Goal: Task Accomplishment & Management: Manage account settings

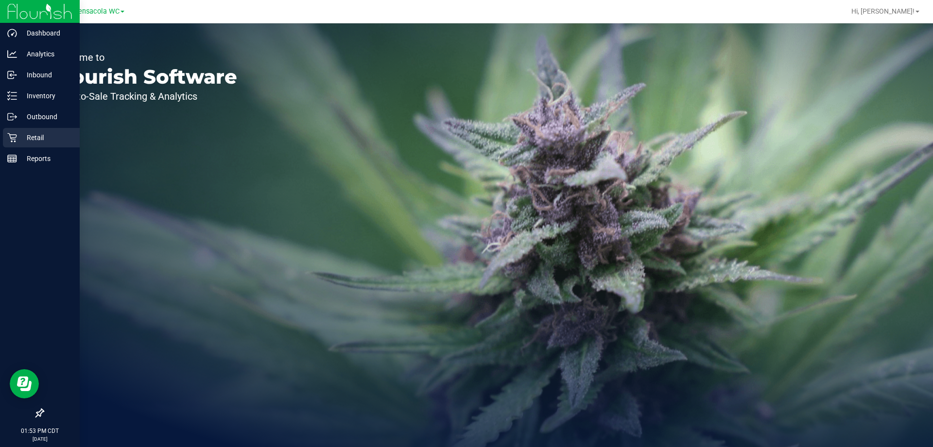
click at [35, 142] on p "Retail" at bounding box center [46, 138] width 58 height 12
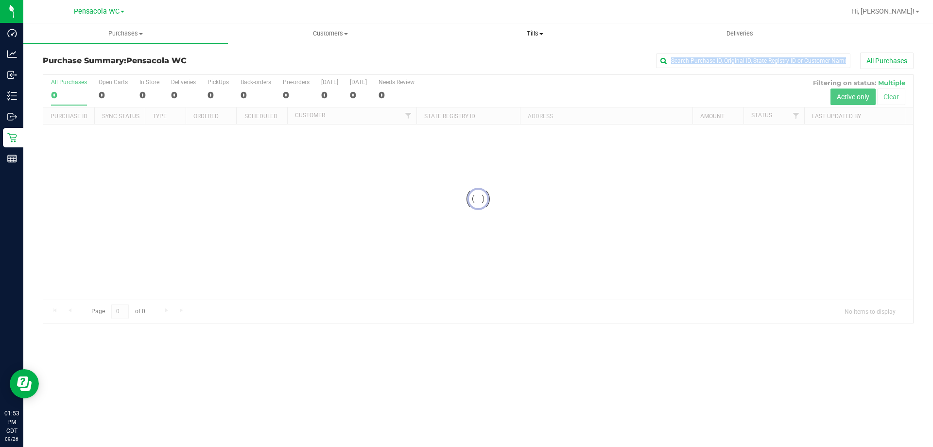
drag, startPoint x: 545, startPoint y: 50, endPoint x: 541, endPoint y: 37, distance: 13.2
click at [543, 36] on retail "Purchases Summary of purchases Fulfillment All purchases Customers All customer…" at bounding box center [478, 178] width 910 height 310
click at [545, 37] on span "Tills" at bounding box center [535, 33] width 204 height 9
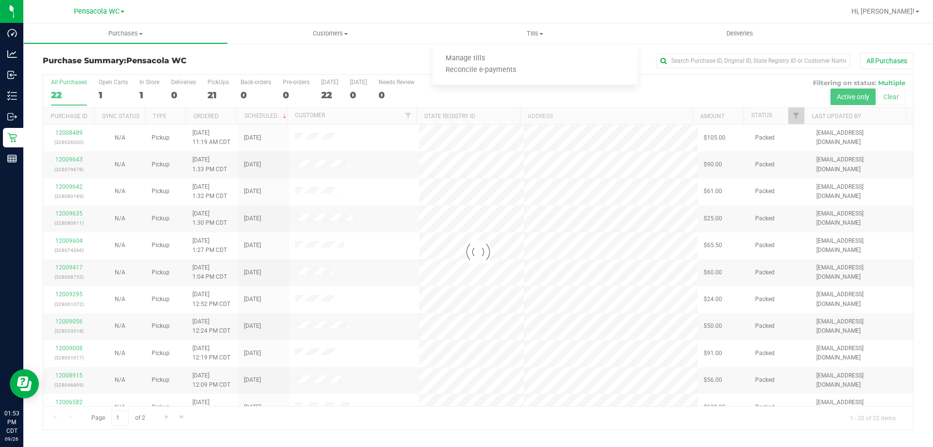
click at [678, 99] on div at bounding box center [478, 252] width 870 height 354
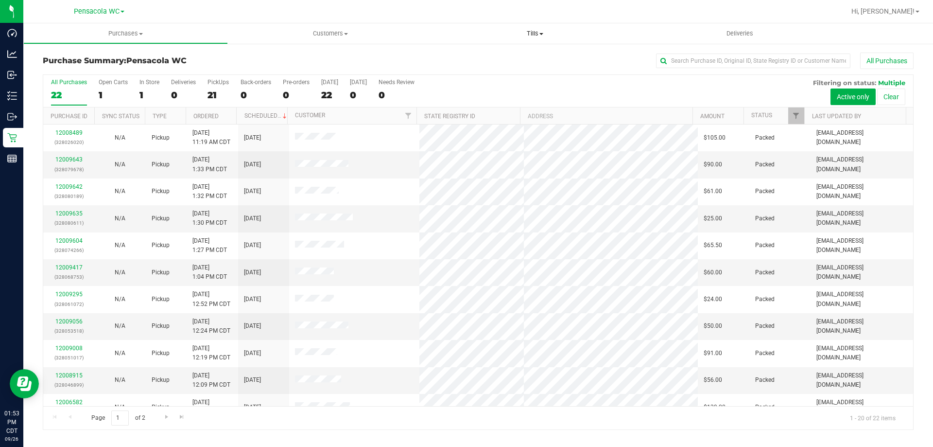
click at [535, 33] on span "Tills" at bounding box center [534, 33] width 205 height 9
click at [525, 55] on li "Manage tills" at bounding box center [534, 59] width 205 height 12
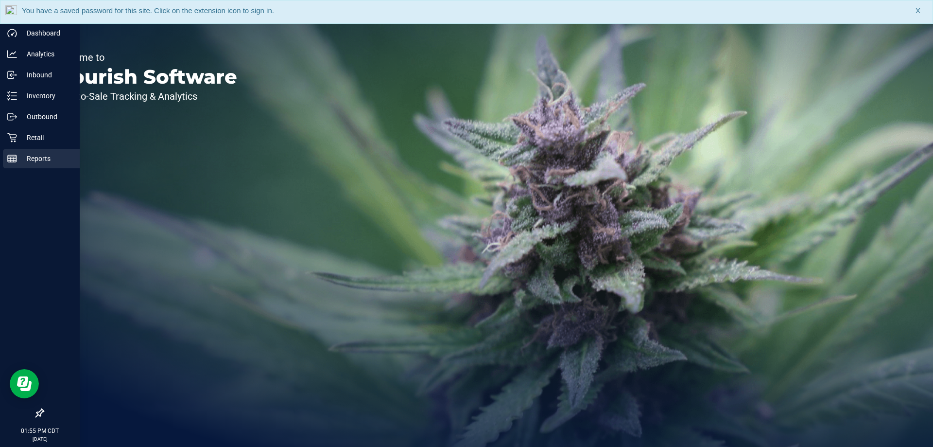
click at [22, 164] on div "Reports" at bounding box center [41, 158] width 77 height 19
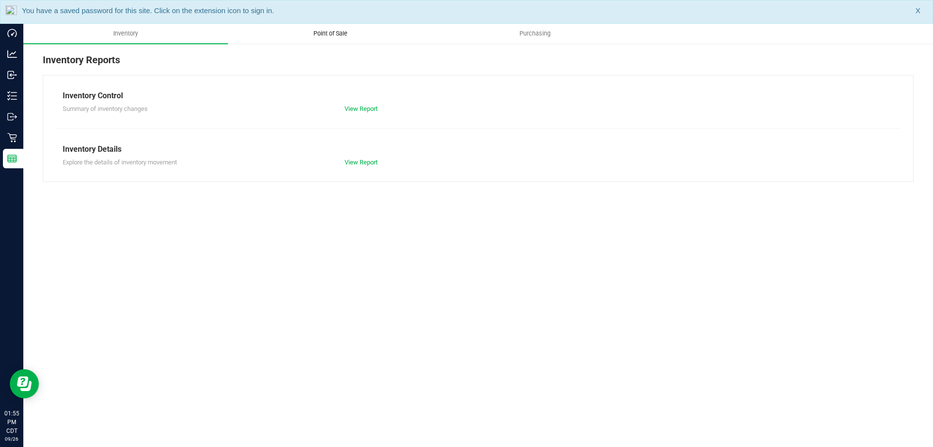
click at [282, 35] on uib-tab-heading "Point of Sale" at bounding box center [330, 33] width 204 height 19
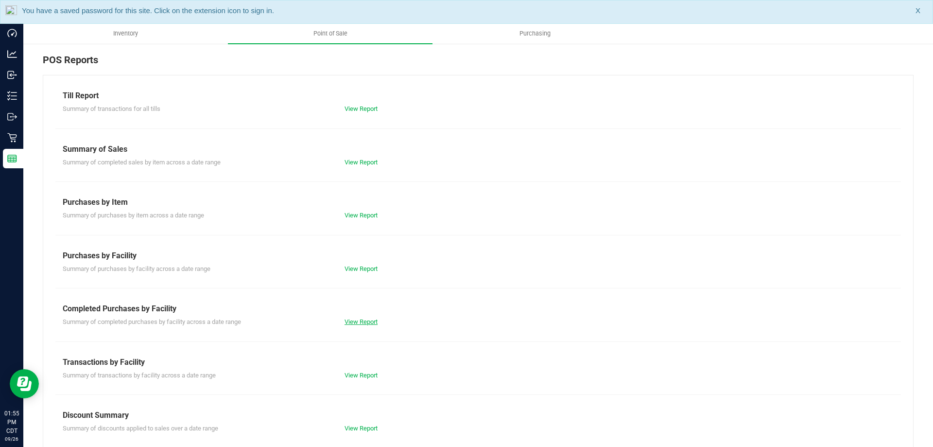
click at [370, 320] on link "View Report" at bounding box center [361, 321] width 33 height 7
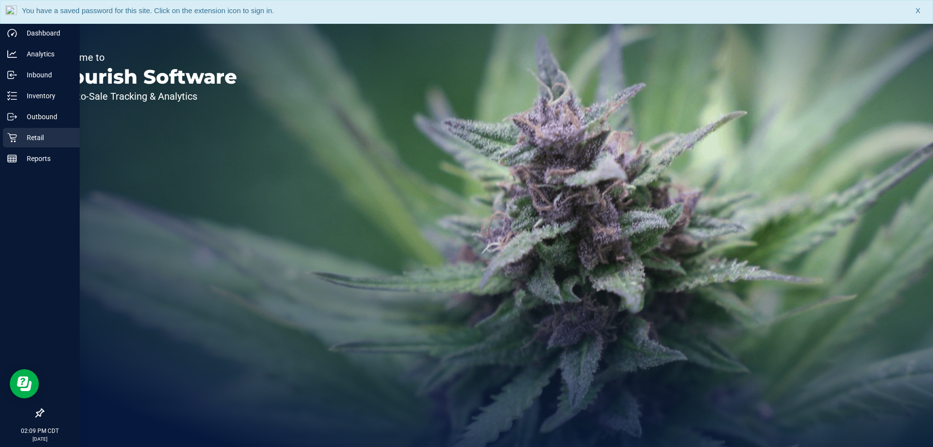
click at [33, 137] on p "Retail" at bounding box center [46, 138] width 58 height 12
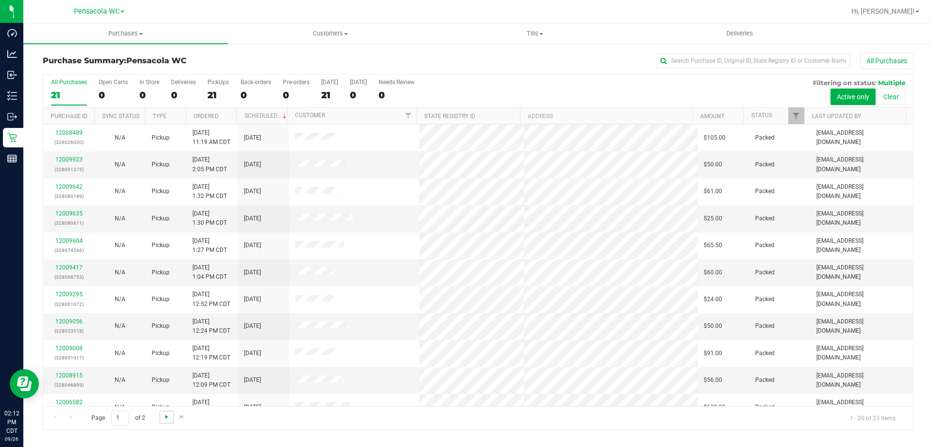
click at [165, 414] on span "Go to the next page" at bounding box center [167, 417] width 8 height 8
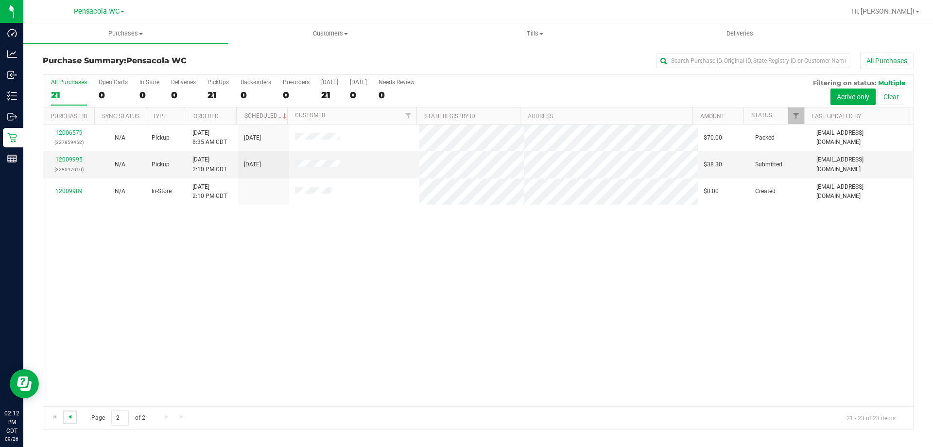
click at [67, 414] on span "Go to the previous page" at bounding box center [70, 417] width 8 height 8
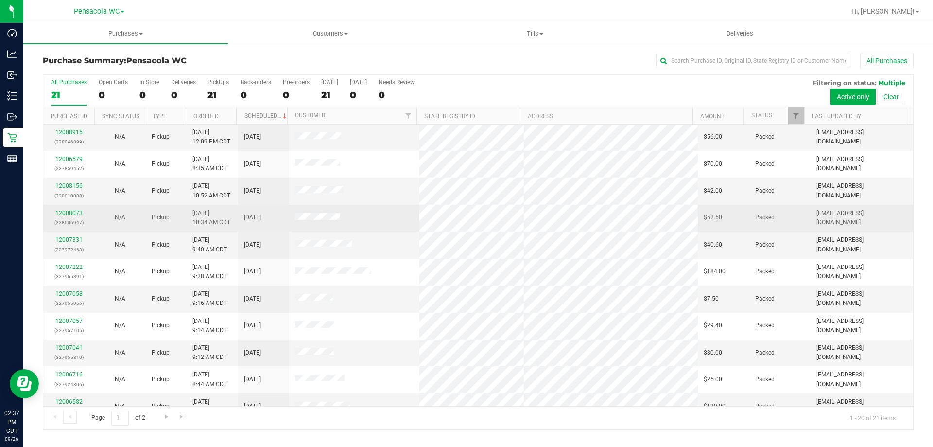
scroll to position [257, 0]
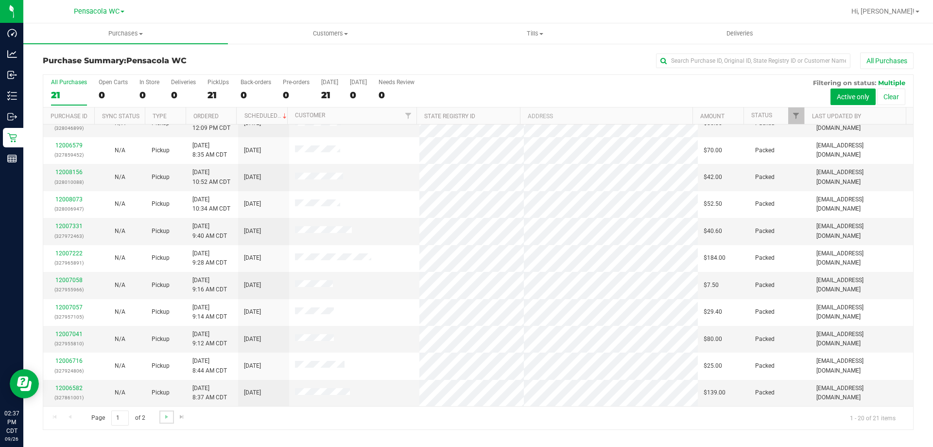
click at [171, 419] on link "Go to the next page" at bounding box center [166, 416] width 14 height 13
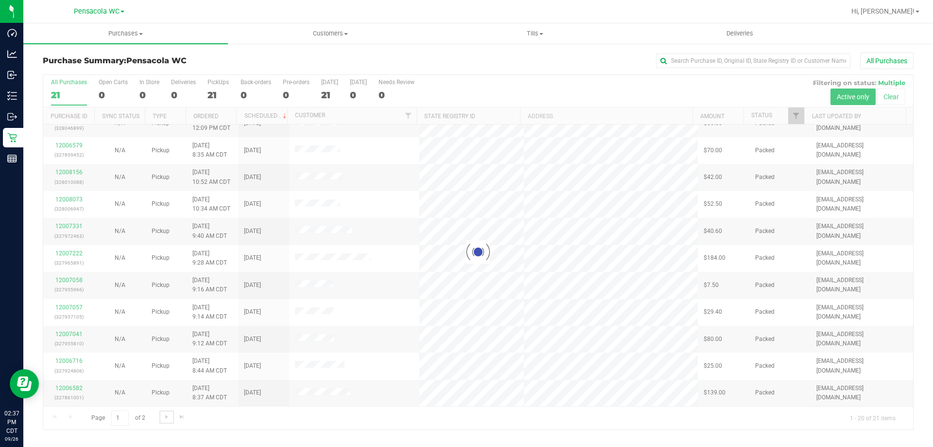
scroll to position [0, 0]
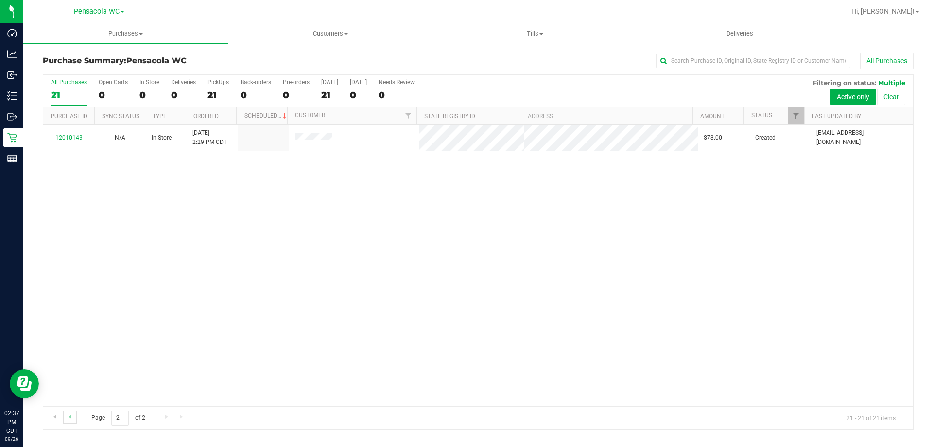
click at [73, 420] on link "Go to the previous page" at bounding box center [70, 416] width 14 height 13
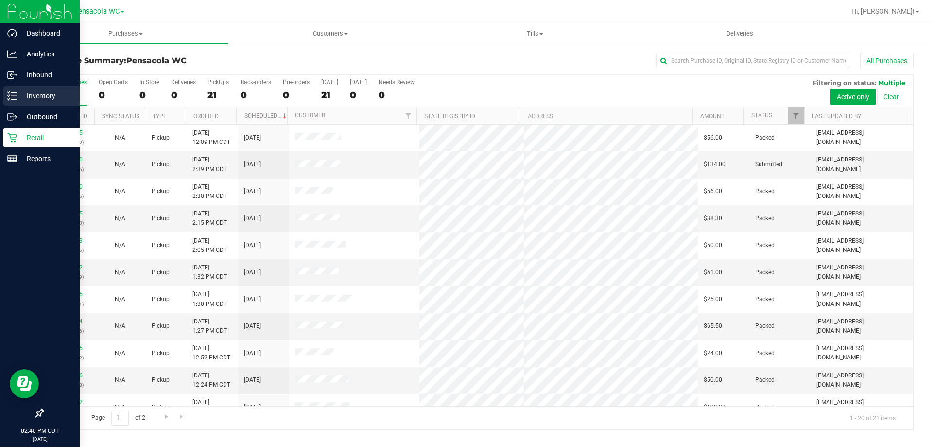
click at [26, 104] on div "Inventory" at bounding box center [41, 95] width 77 height 19
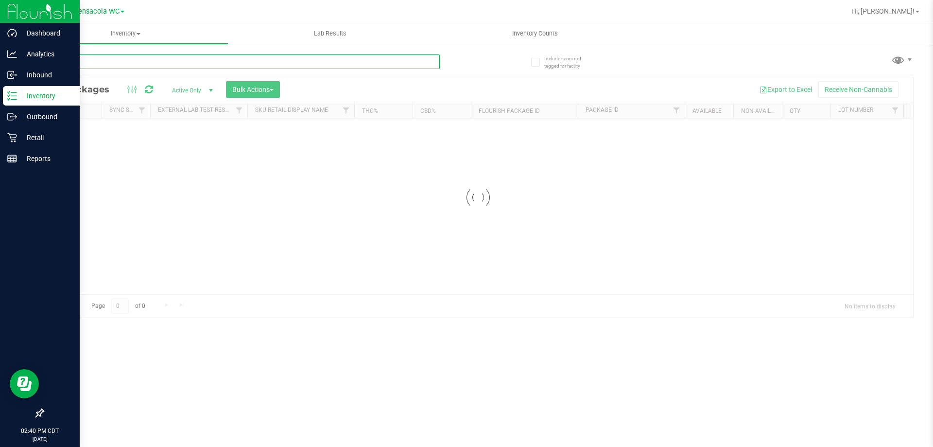
click at [115, 65] on input "text" at bounding box center [241, 61] width 397 height 15
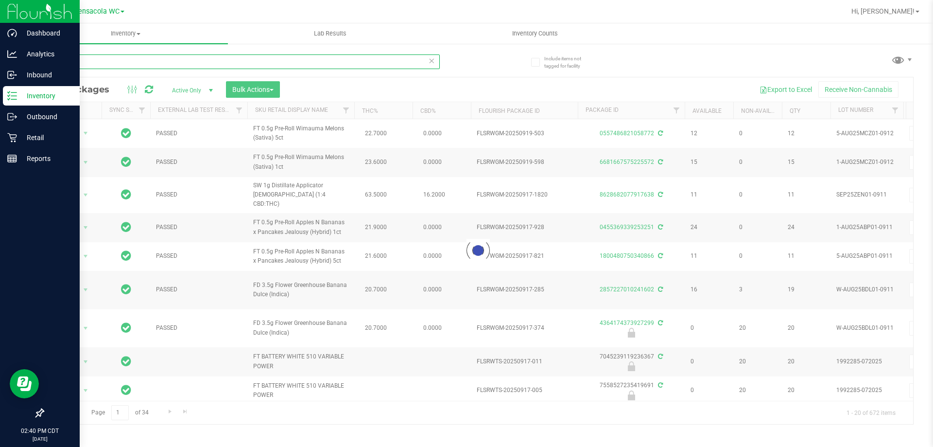
type input "sgz"
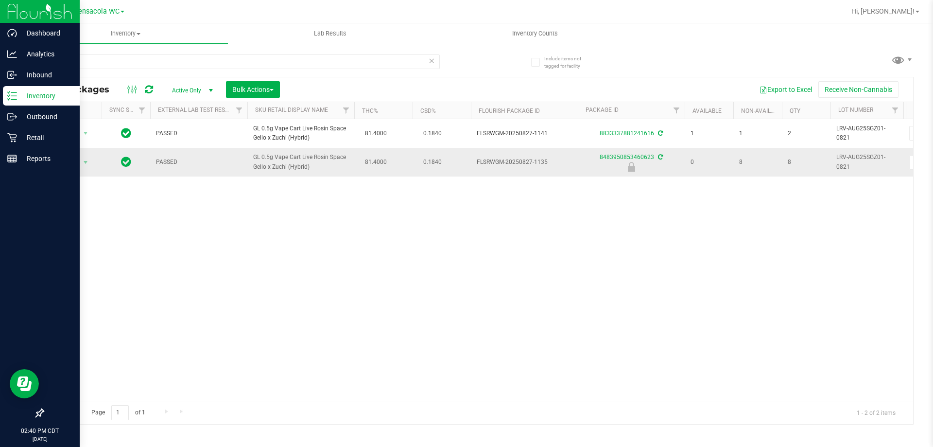
drag, startPoint x: 342, startPoint y: 168, endPoint x: 306, endPoint y: 158, distance: 37.4
click at [301, 152] on td "GL 0.5g Vape Cart Live Rosin Space Gello x Zuchi (Hybrid)" at bounding box center [300, 162] width 107 height 28
drag, startPoint x: 69, startPoint y: 158, endPoint x: 75, endPoint y: 165, distance: 9.0
click at [71, 159] on span "Action" at bounding box center [66, 162] width 26 height 14
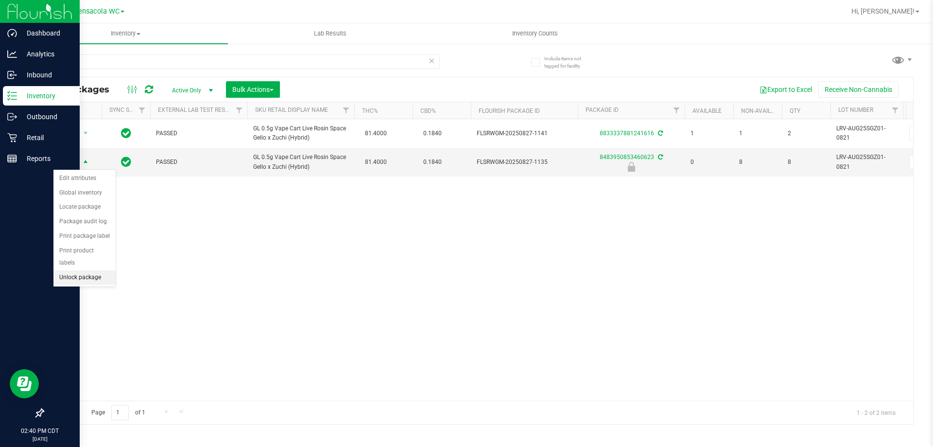
click at [87, 270] on li "Unlock package" at bounding box center [84, 277] width 62 height 15
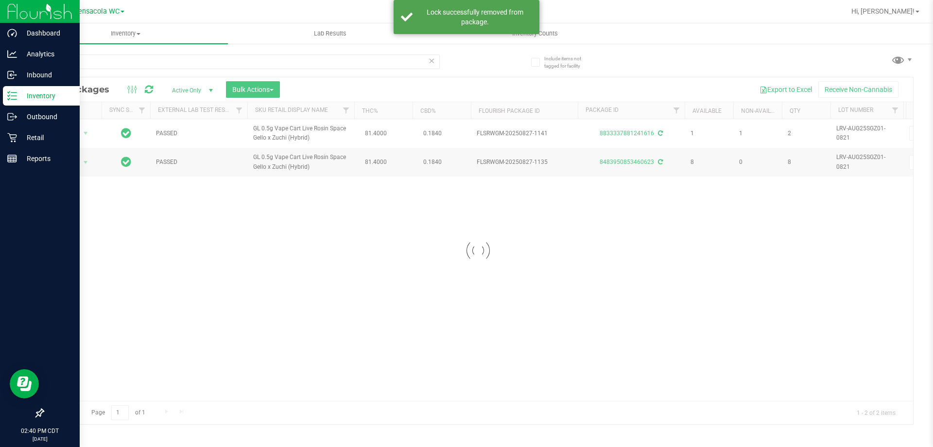
click at [71, 164] on div at bounding box center [478, 250] width 870 height 346
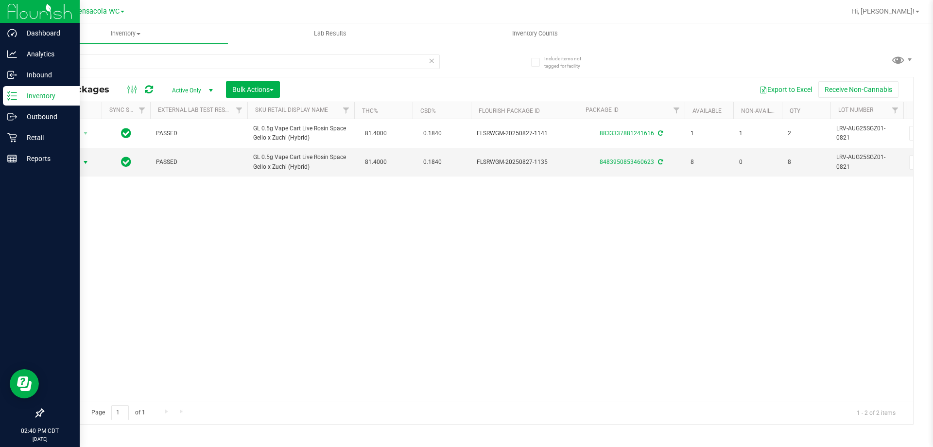
click at [79, 161] on span "Action" at bounding box center [66, 162] width 26 height 14
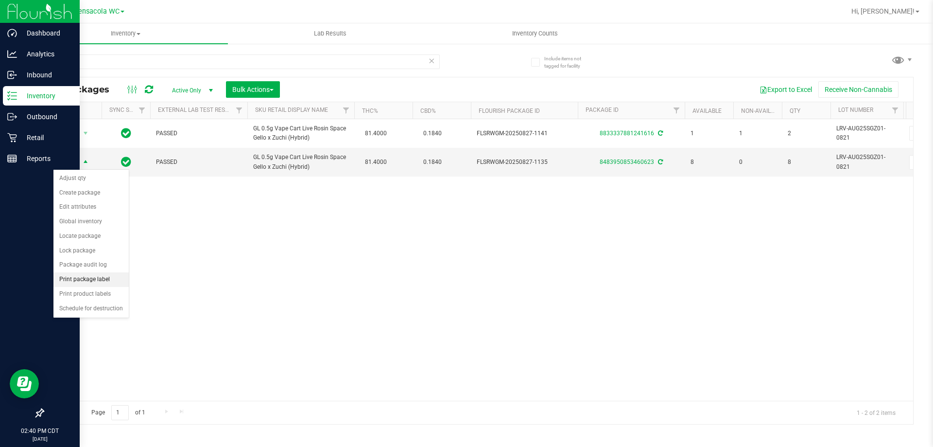
click at [103, 275] on li "Print package label" at bounding box center [90, 279] width 75 height 15
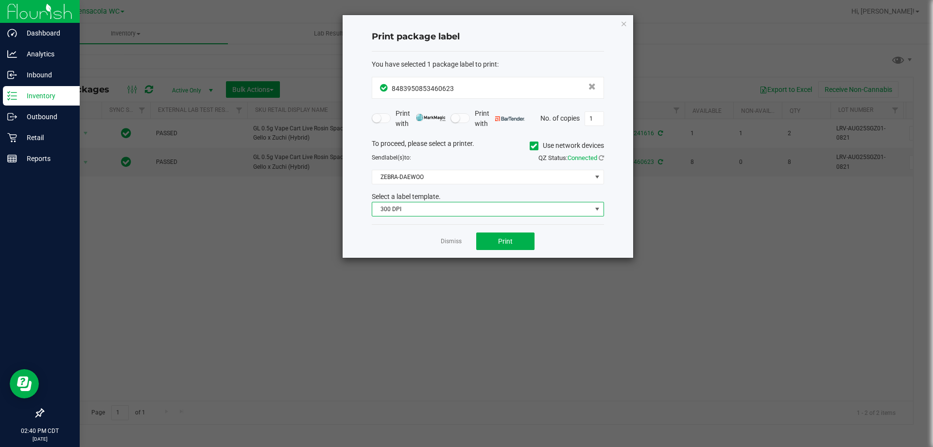
click at [471, 209] on span "300 DPI" at bounding box center [481, 209] width 219 height 14
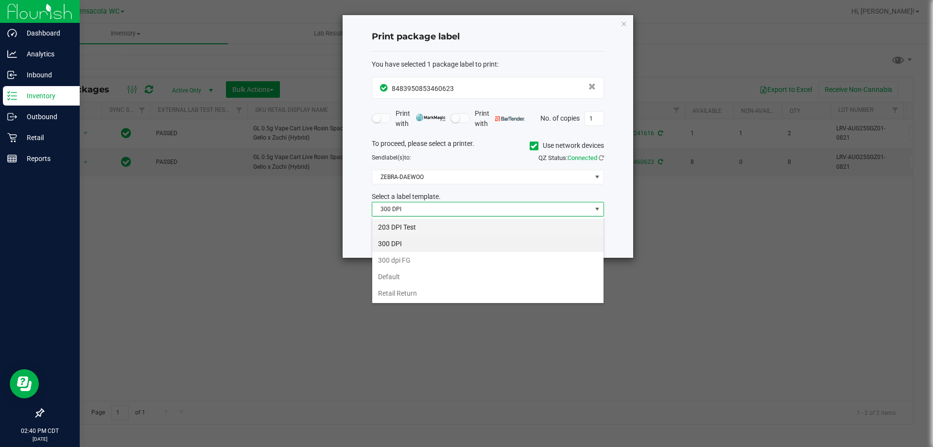
scroll to position [15, 232]
click at [458, 224] on li "203 DPI Test" at bounding box center [487, 227] width 231 height 17
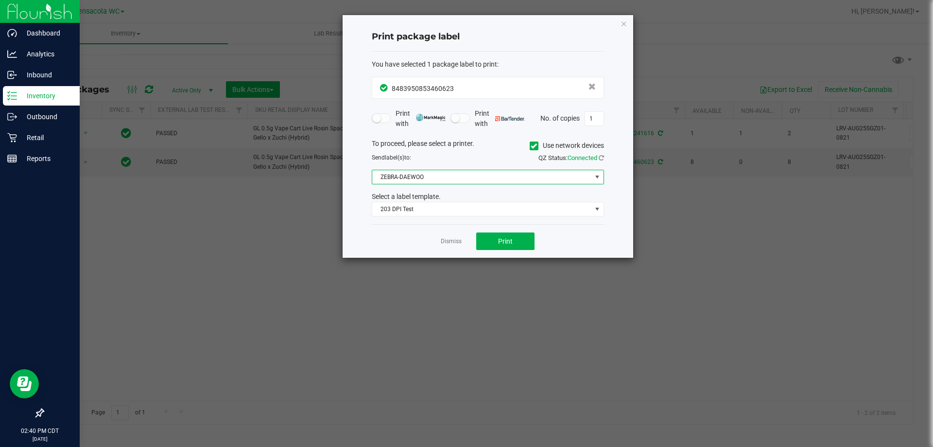
click at [438, 174] on span "ZEBRA-DAEWOO" at bounding box center [481, 177] width 219 height 14
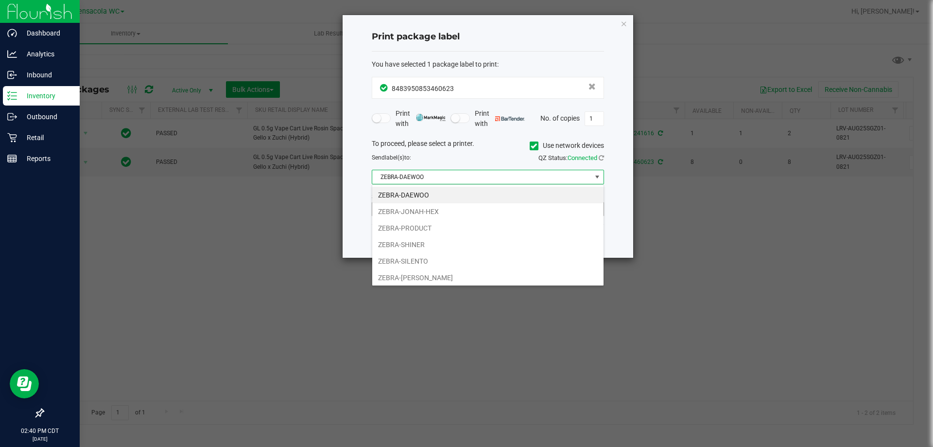
click at [444, 208] on li "ZEBRA-JONAH-HEX" at bounding box center [487, 211] width 231 height 17
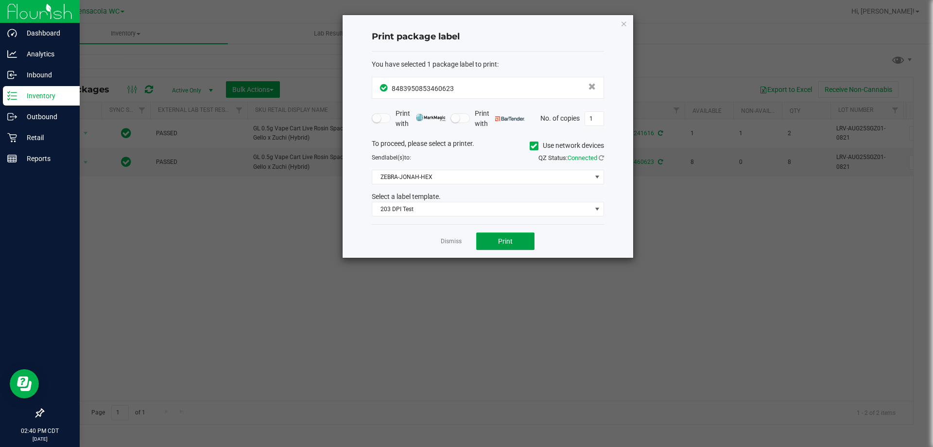
click at [508, 246] on button "Print" at bounding box center [505, 240] width 58 height 17
click at [456, 238] on app-cancel-button "Dismiss" at bounding box center [451, 241] width 21 height 10
click at [455, 237] on link "Dismiss" at bounding box center [451, 241] width 21 height 8
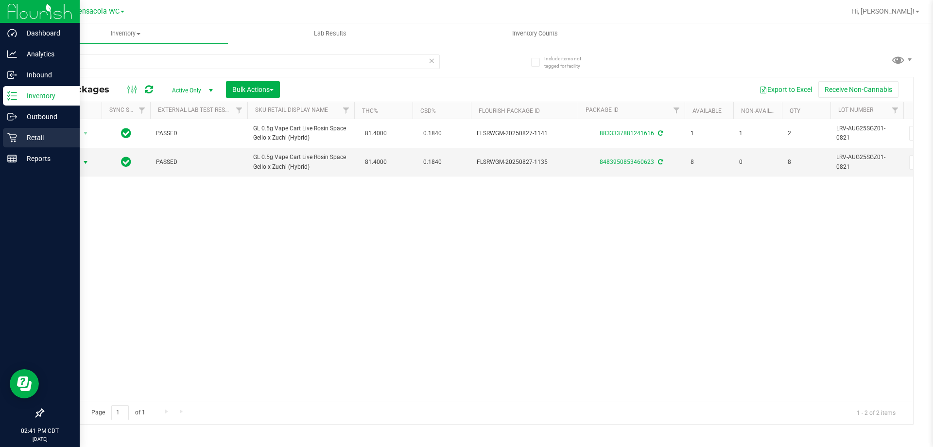
click at [19, 134] on p "Retail" at bounding box center [46, 138] width 58 height 12
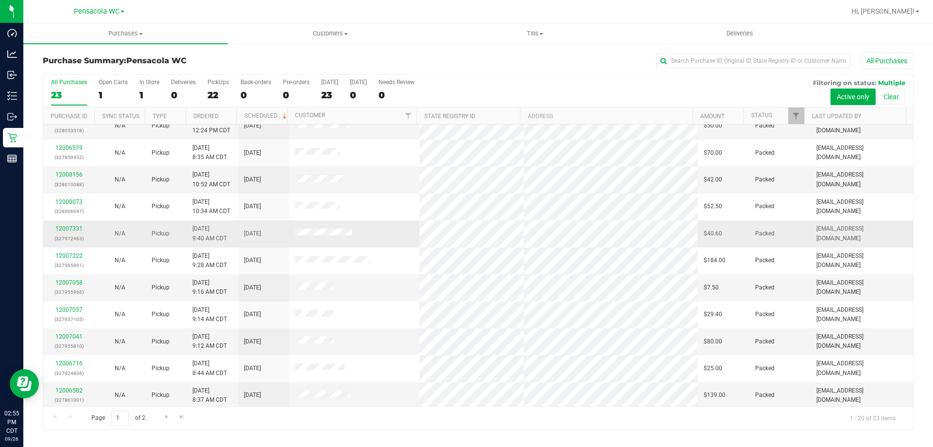
scroll to position [257, 0]
click at [166, 419] on span "Go to the next page" at bounding box center [167, 417] width 8 height 8
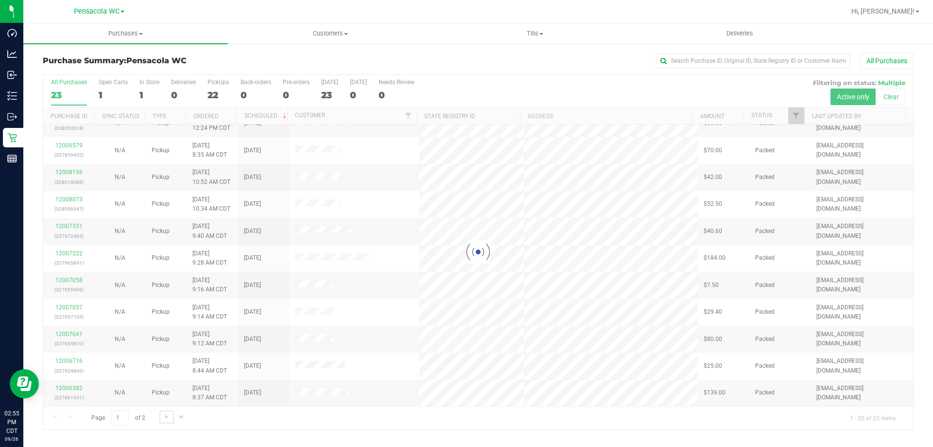
scroll to position [0, 0]
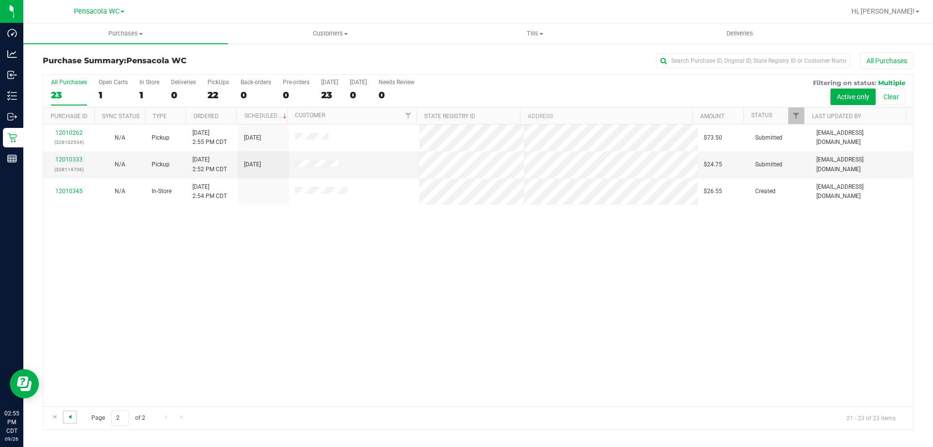
click at [66, 418] on span "Go to the previous page" at bounding box center [70, 417] width 8 height 8
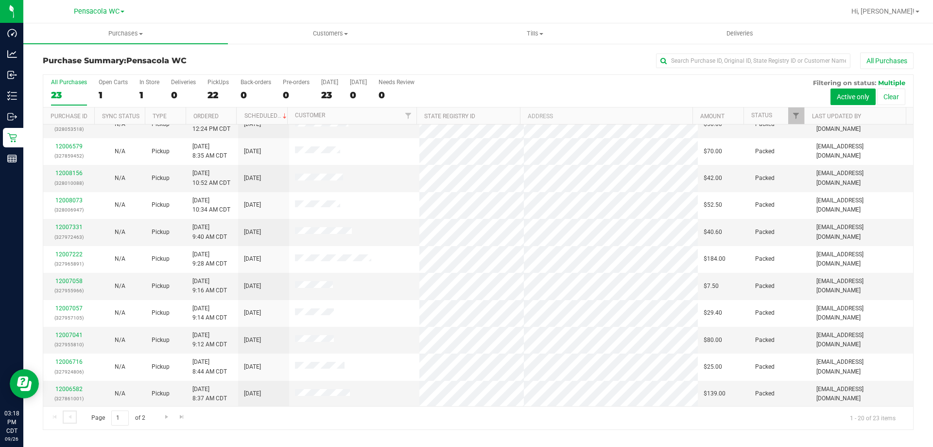
scroll to position [257, 0]
click at [163, 412] on div "Page 1 of 2 1 - 20 of 23 items" at bounding box center [478, 417] width 870 height 23
click at [163, 412] on link "Go to the next page" at bounding box center [166, 416] width 14 height 13
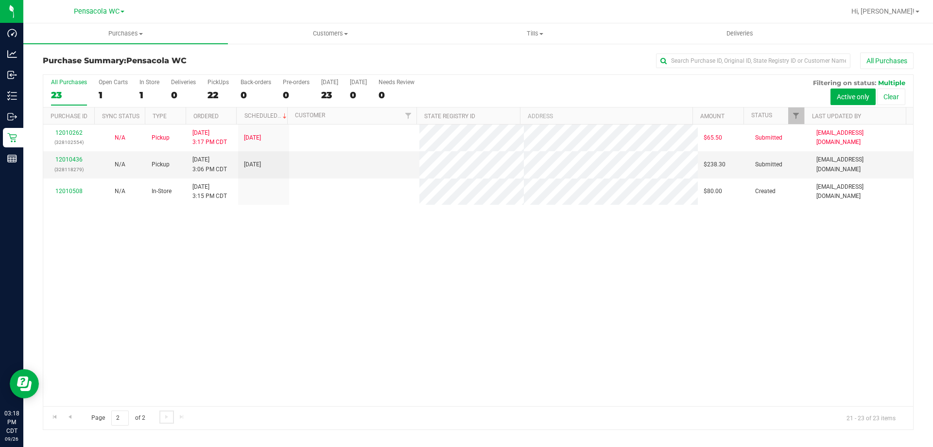
scroll to position [0, 0]
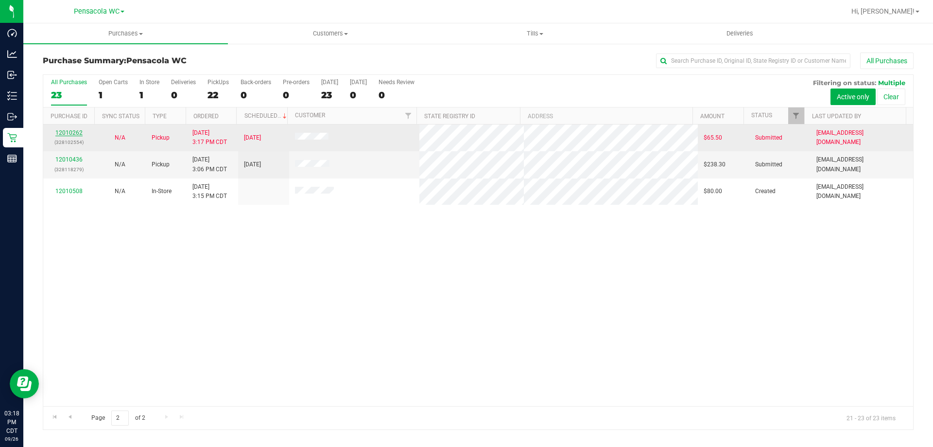
click at [66, 132] on link "12010262" at bounding box center [68, 132] width 27 height 7
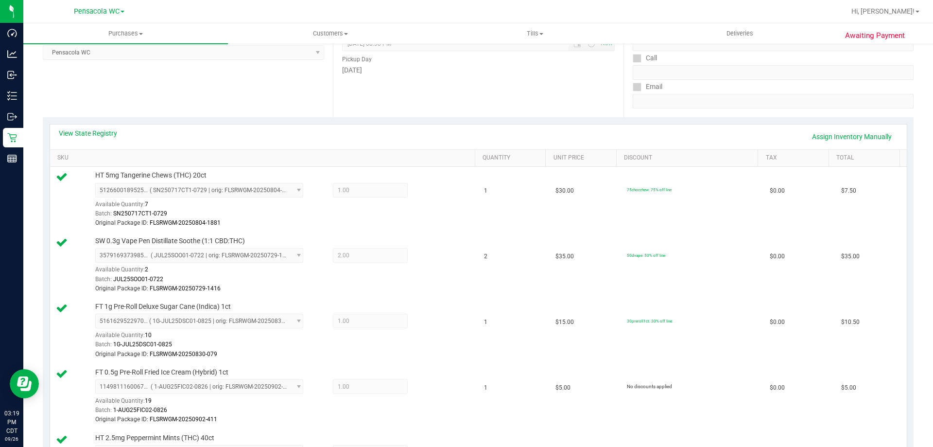
scroll to position [97, 0]
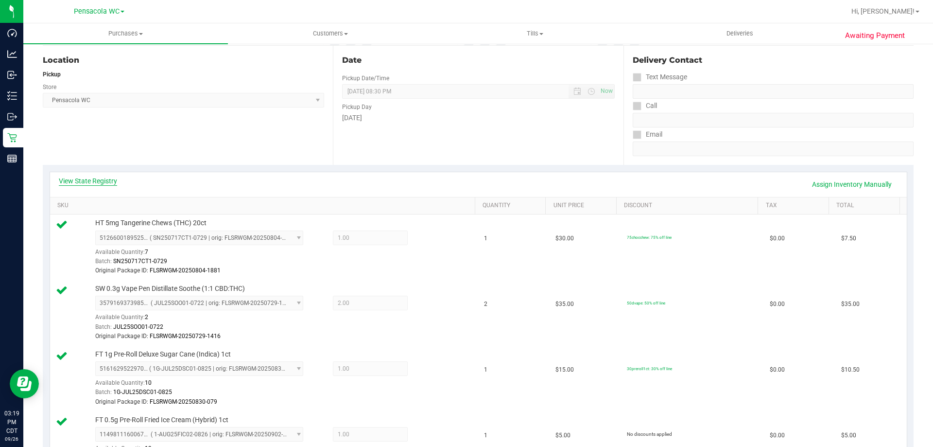
click at [108, 179] on link "View State Registry" at bounding box center [88, 181] width 58 height 10
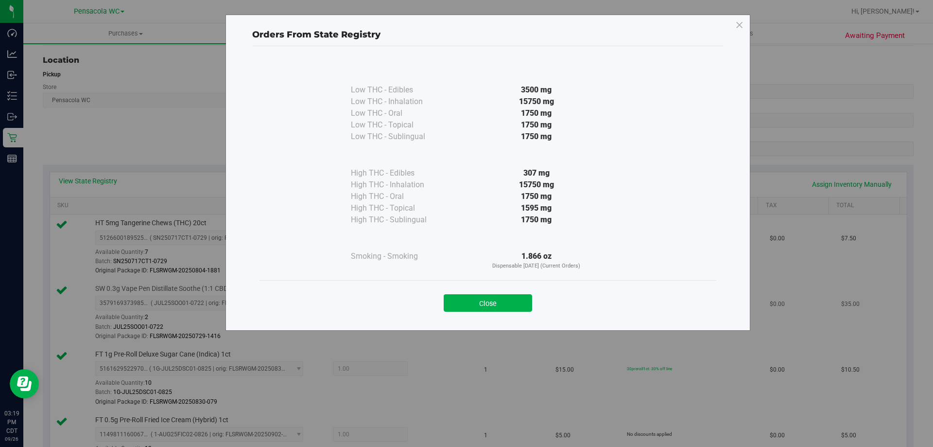
click at [519, 296] on button "Close" at bounding box center [488, 302] width 88 height 17
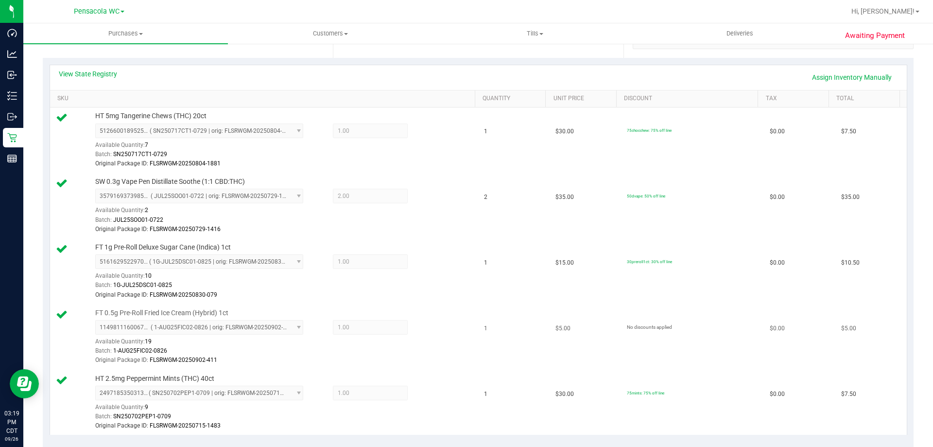
scroll to position [243, 0]
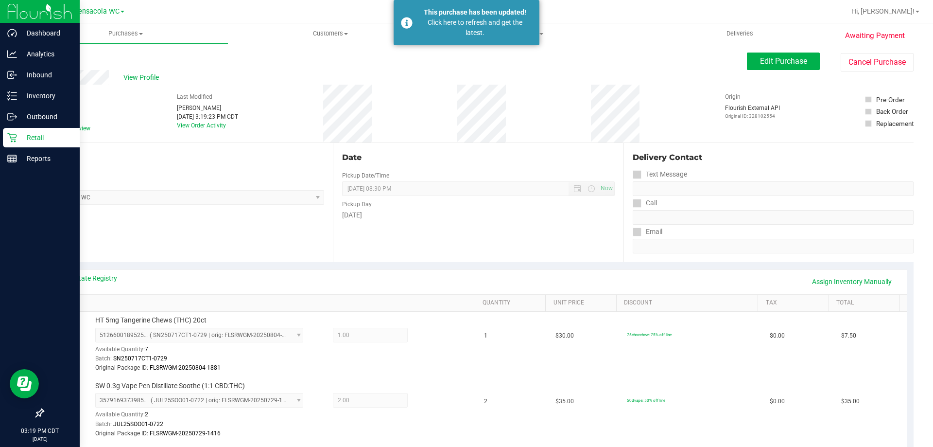
click at [28, 135] on p "Retail" at bounding box center [46, 138] width 58 height 12
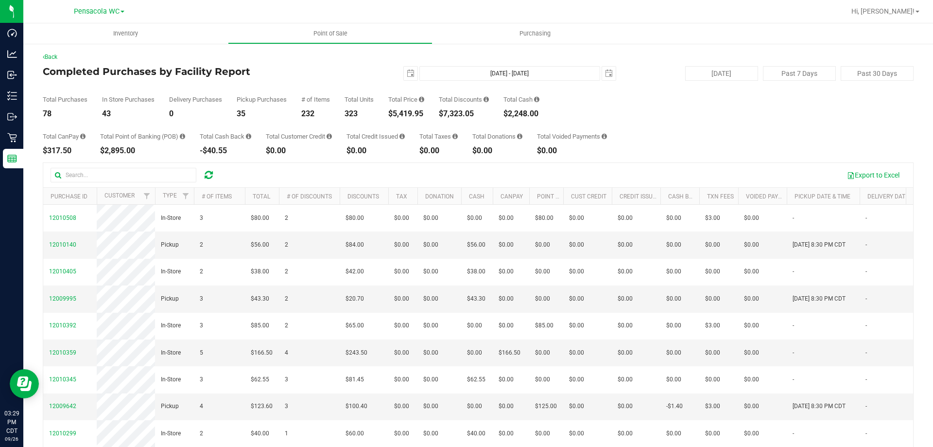
click at [607, 149] on div "$0.00" at bounding box center [572, 151] width 70 height 8
